Goal: Go to known website: Access a specific website the user already knows

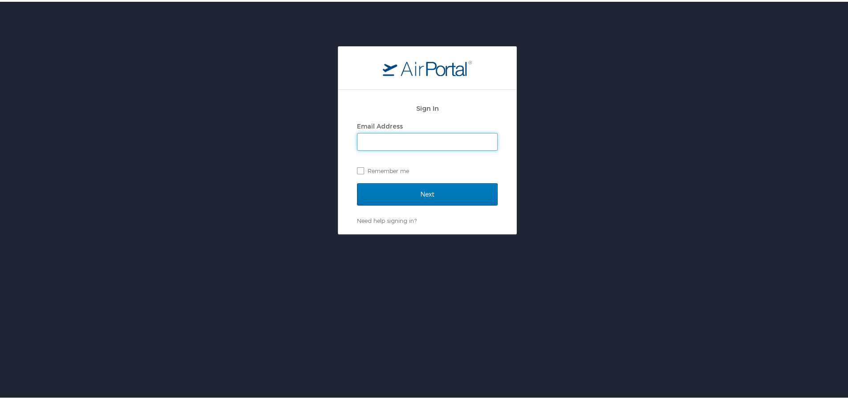
click at [412, 139] on input "Email Address" at bounding box center [428, 140] width 140 height 17
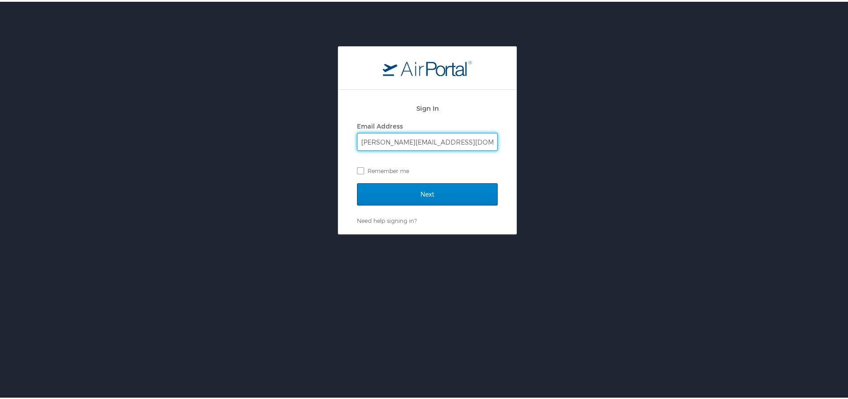
type input "tim.biart@kodatech.com"
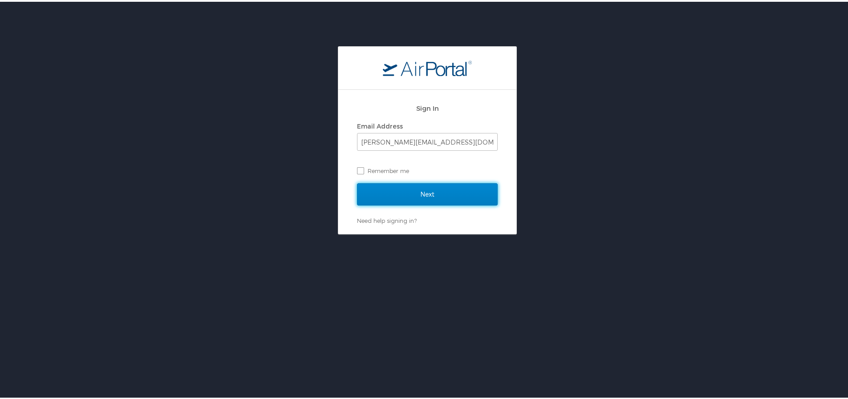
click at [425, 200] on input "Next" at bounding box center [427, 193] width 141 height 22
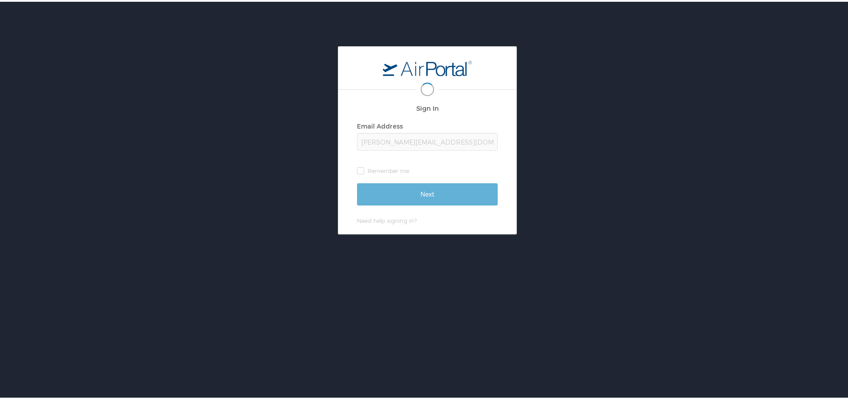
scroll to position [0, 1]
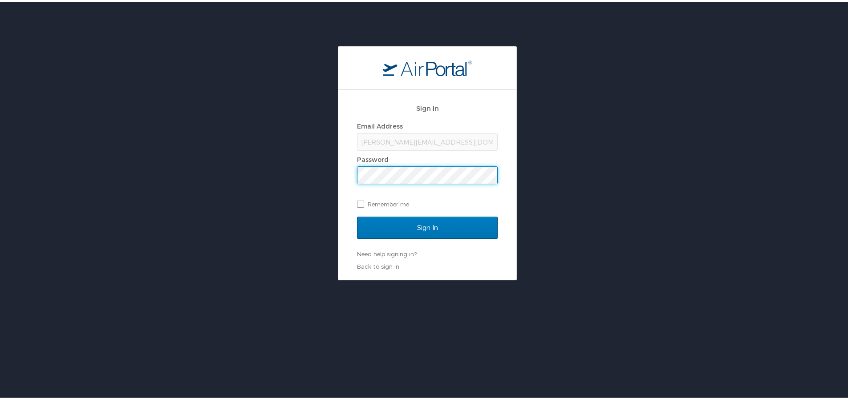
click at [357, 215] on input "Sign In" at bounding box center [427, 226] width 141 height 22
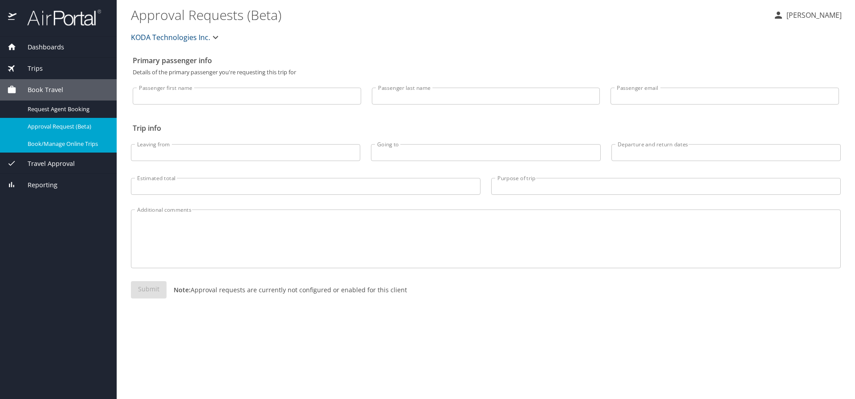
click at [53, 141] on span "Book/Manage Online Trips" at bounding box center [67, 144] width 78 height 8
